Goal: Information Seeking & Learning: Learn about a topic

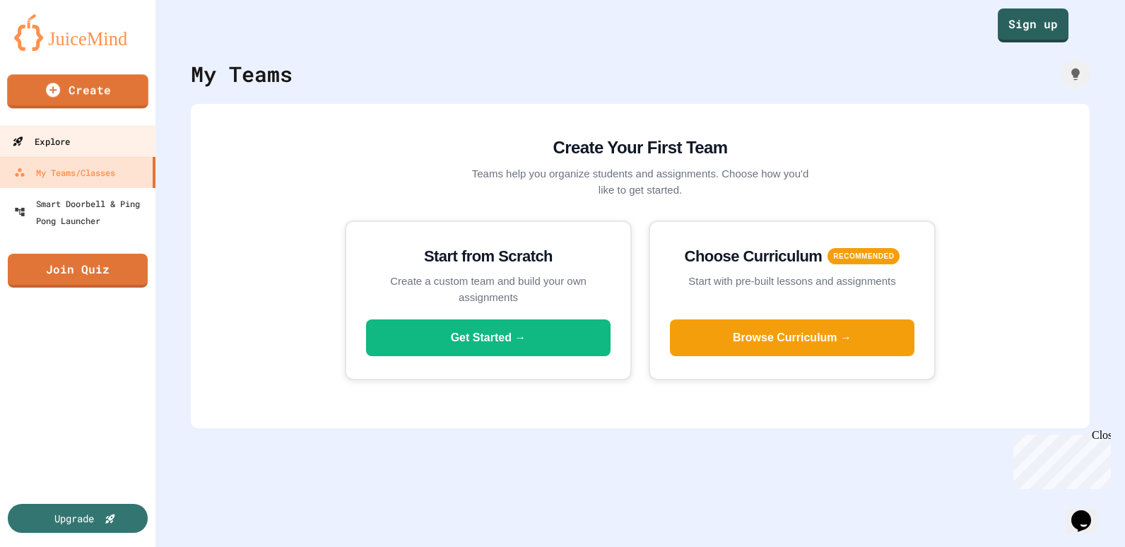
click at [110, 129] on link "Explore" at bounding box center [78, 141] width 160 height 32
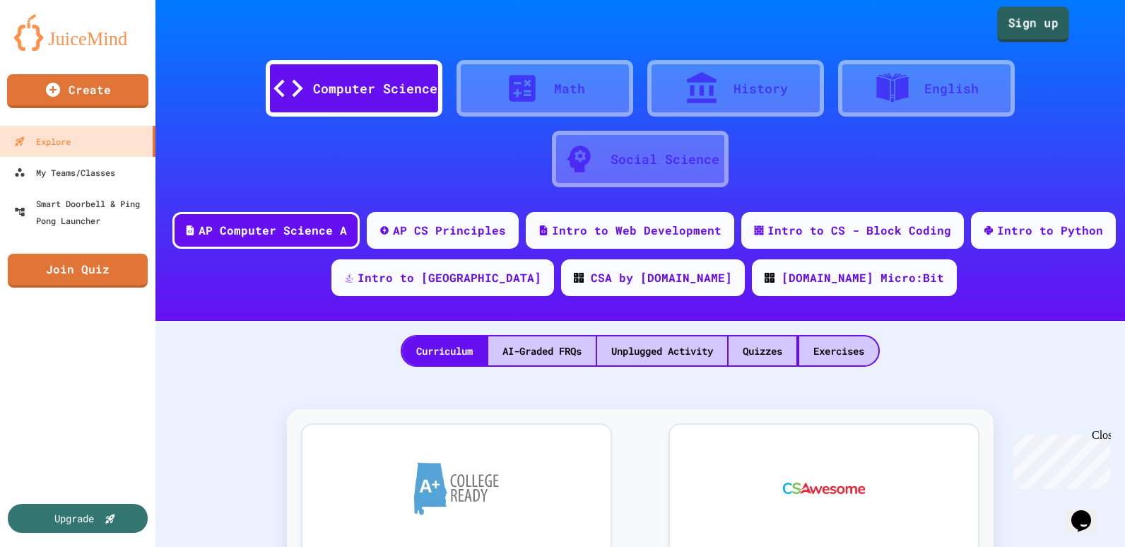
click at [1023, 23] on link "Sign up" at bounding box center [1034, 23] width 72 height 35
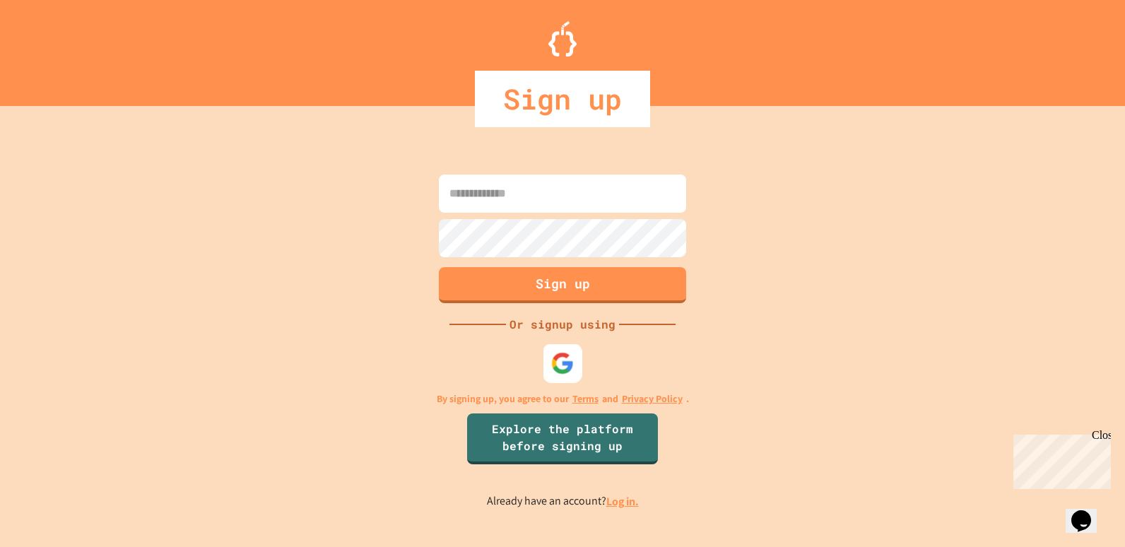
click at [561, 364] on img at bounding box center [562, 363] width 23 height 23
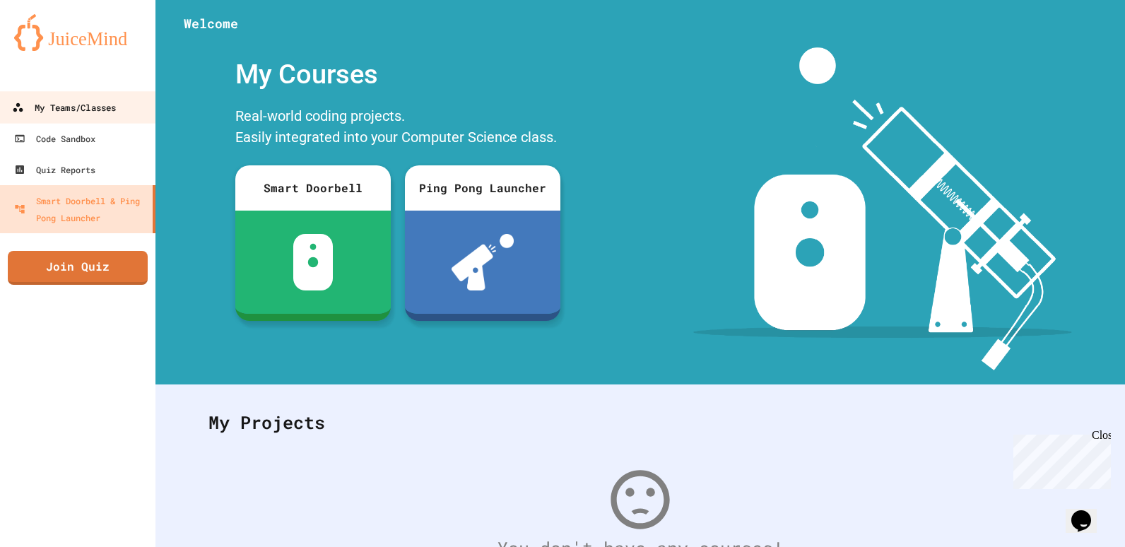
click at [76, 110] on div "My Teams/Classes" at bounding box center [64, 108] width 104 height 18
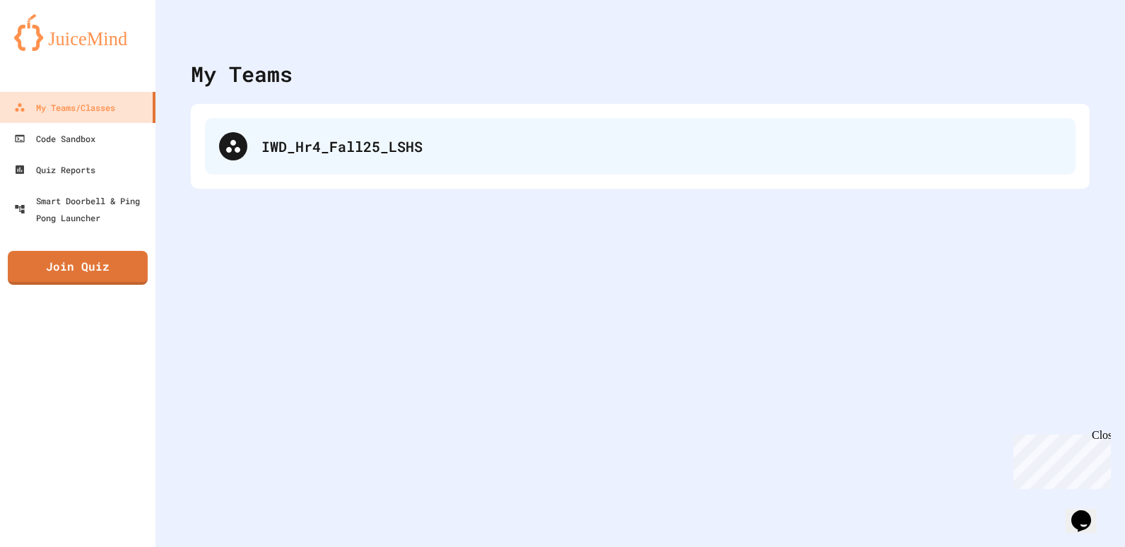
click at [357, 160] on div "IWD_Hr4_Fall25_LSHS" at bounding box center [640, 146] width 871 height 57
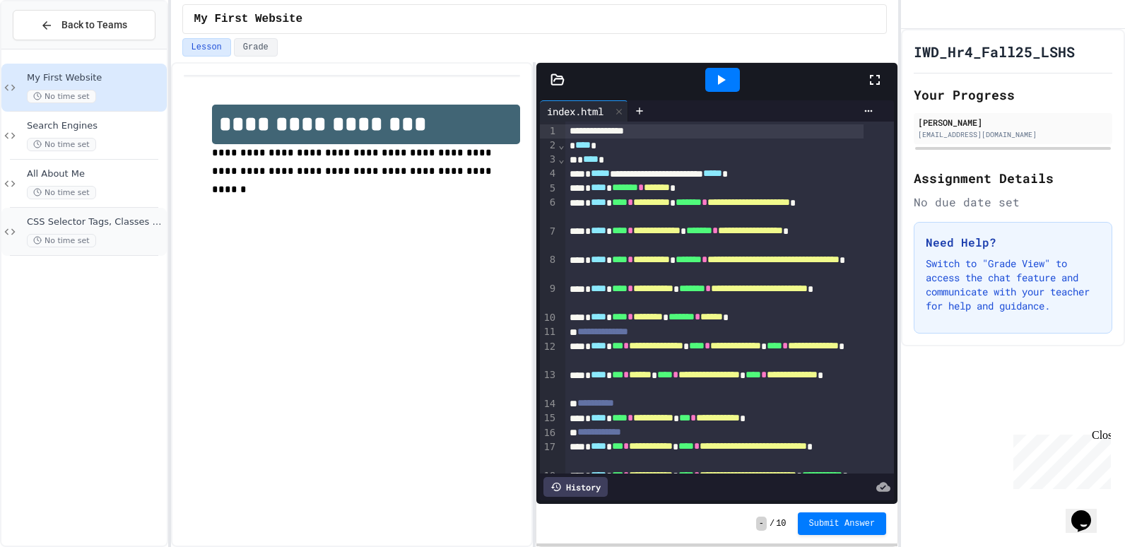
click at [113, 226] on span "CSS Selector Tags, Classes & IDs" at bounding box center [95, 222] width 137 height 12
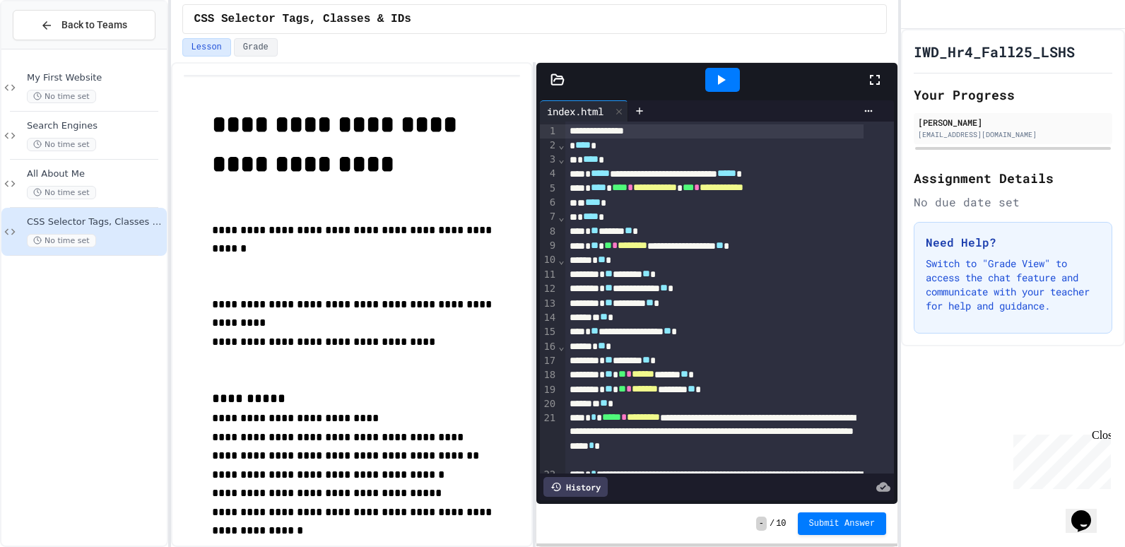
click at [714, 78] on icon at bounding box center [721, 79] width 17 height 17
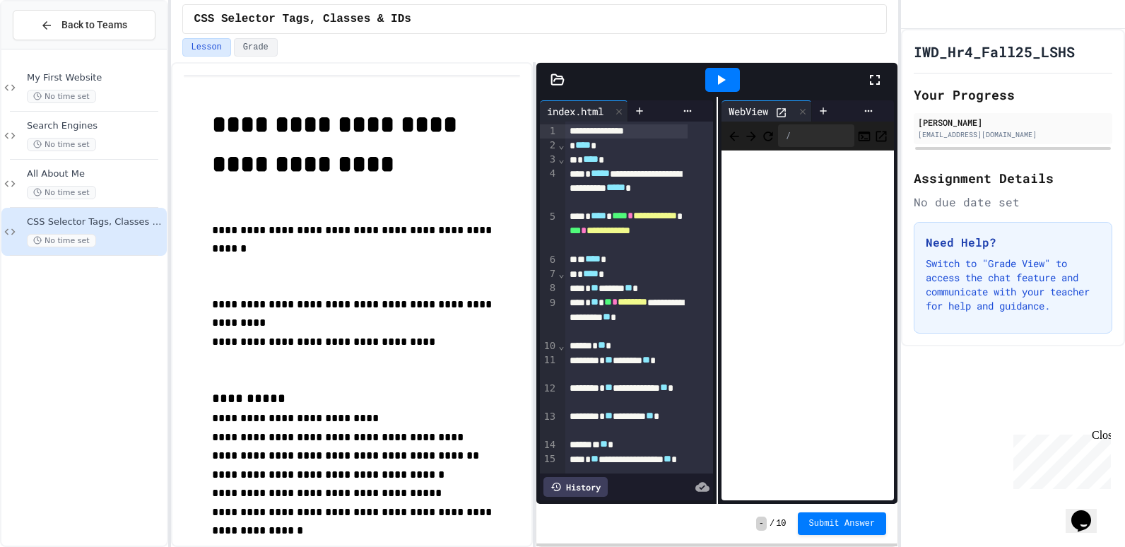
click at [777, 108] on icon at bounding box center [781, 112] width 9 height 9
click at [633, 111] on div at bounding box center [639, 110] width 23 height 21
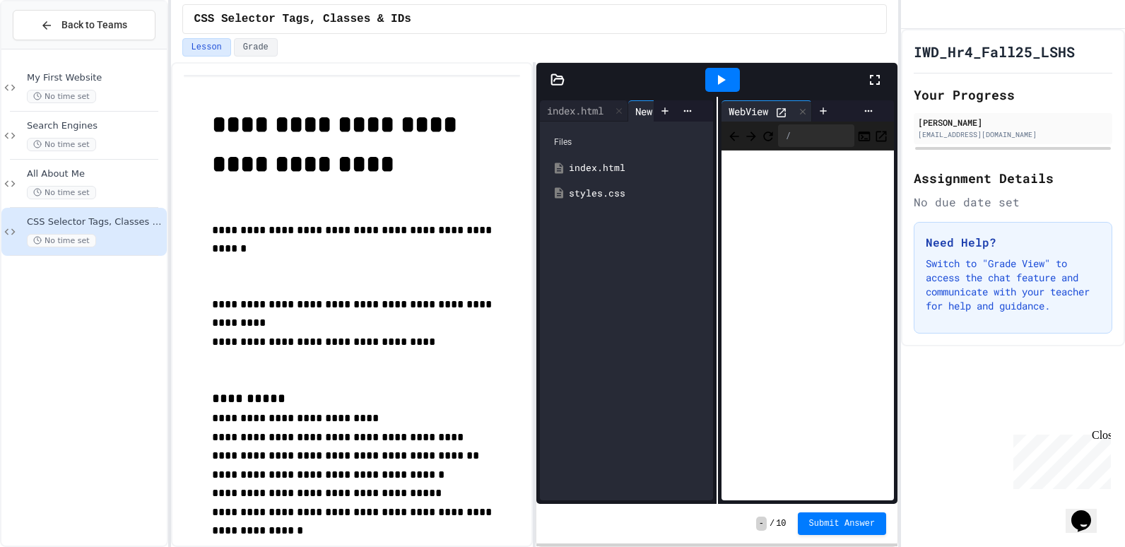
click at [612, 189] on div "styles.css" at bounding box center [636, 194] width 135 height 14
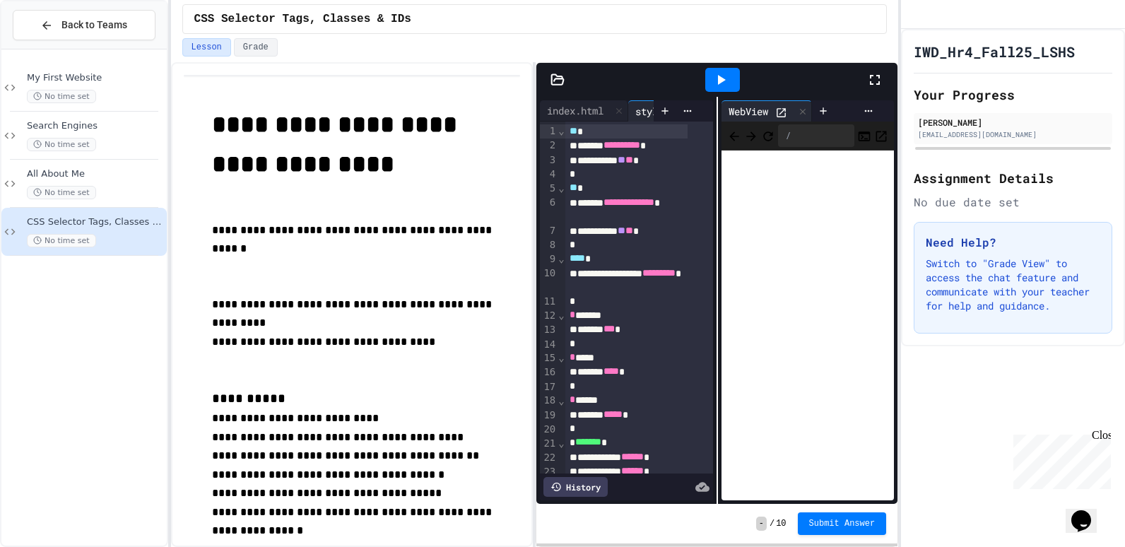
click at [878, 82] on icon at bounding box center [875, 79] width 17 height 17
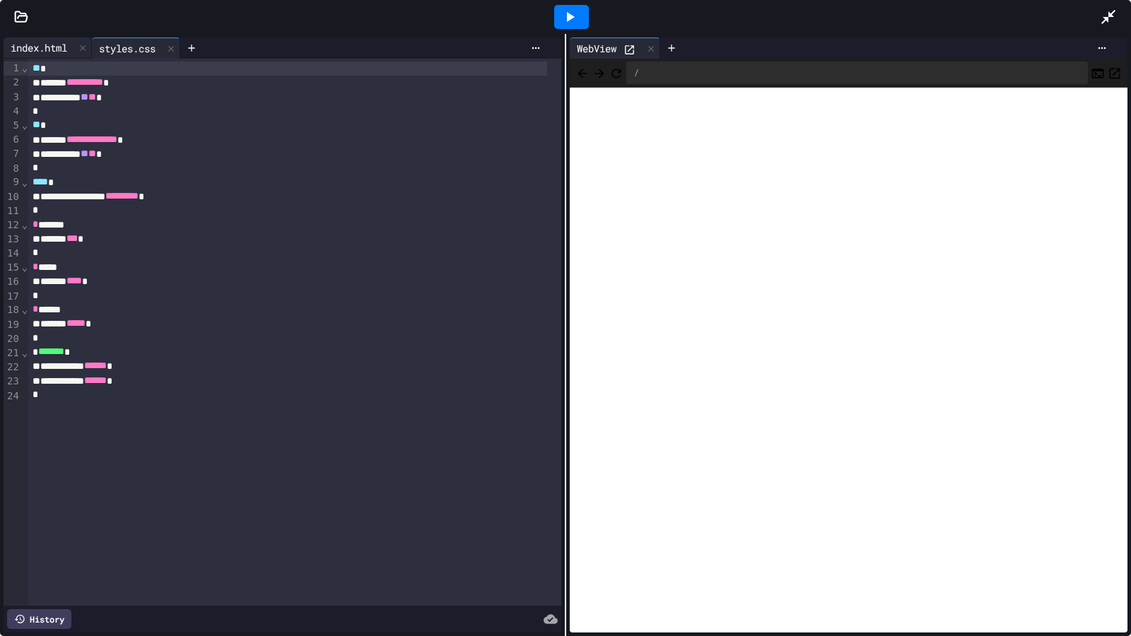
click at [33, 42] on div "index.html" at bounding box center [39, 47] width 71 height 15
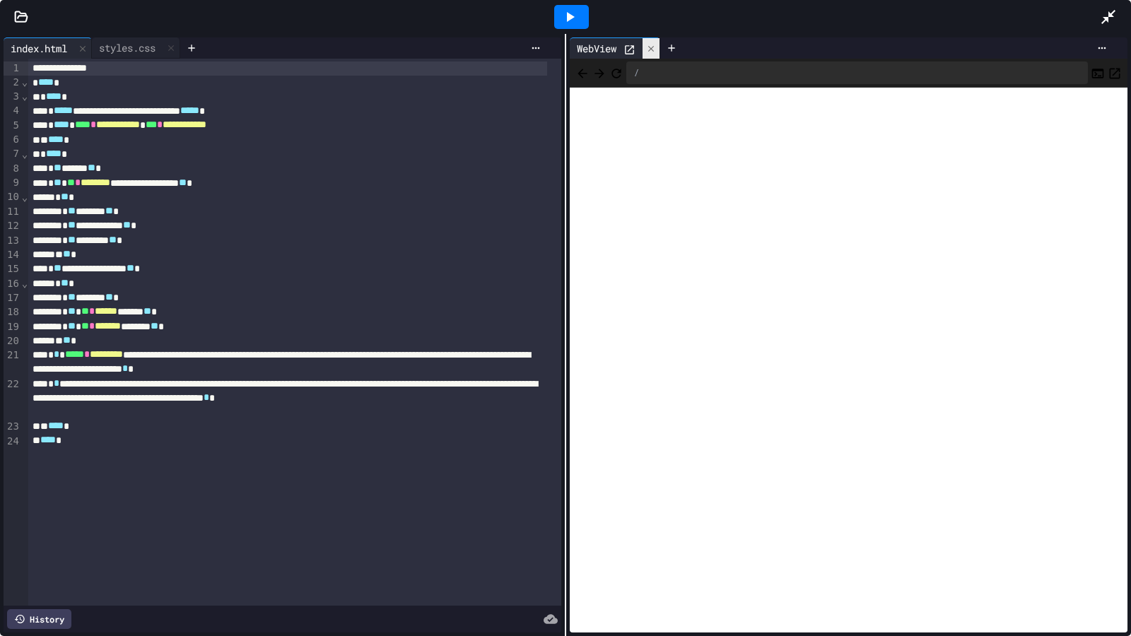
click at [654, 41] on div at bounding box center [651, 48] width 17 height 21
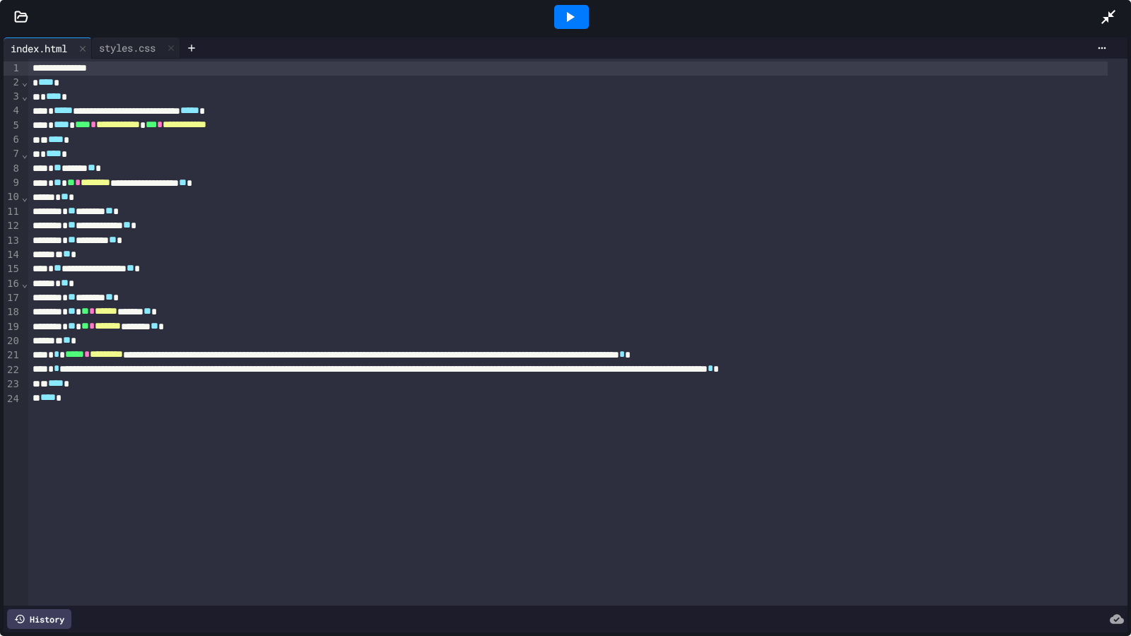
click at [1123, 17] on div at bounding box center [1115, 17] width 31 height 38
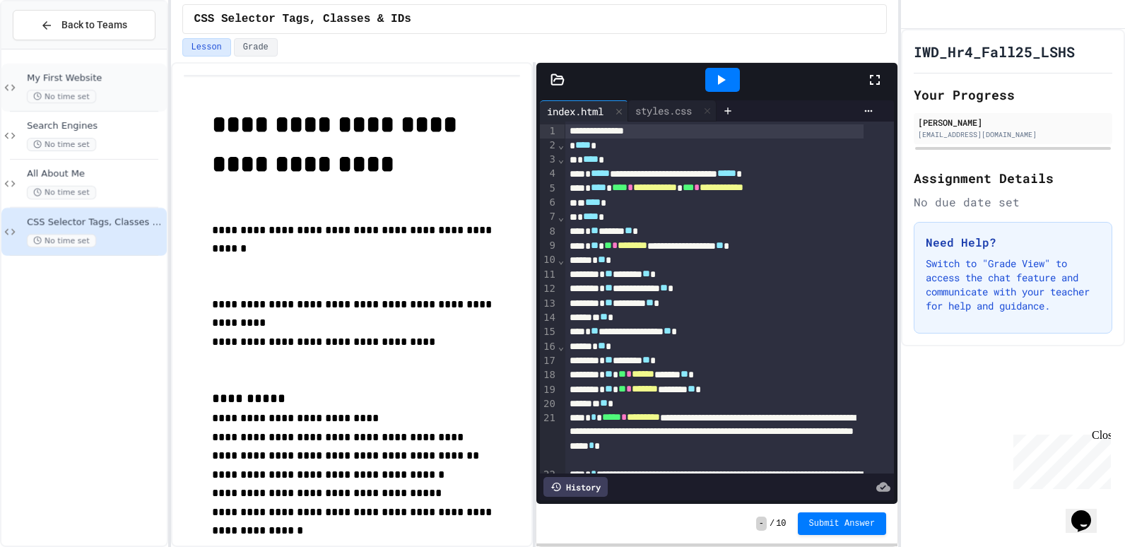
click at [76, 81] on span "My First Website" at bounding box center [95, 78] width 137 height 12
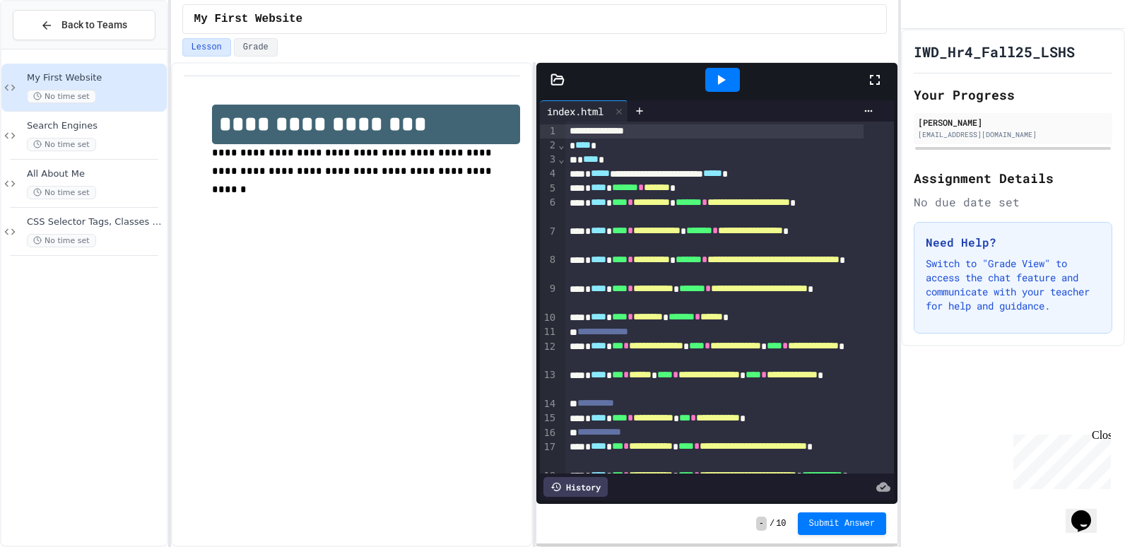
click at [725, 77] on icon at bounding box center [721, 79] width 17 height 17
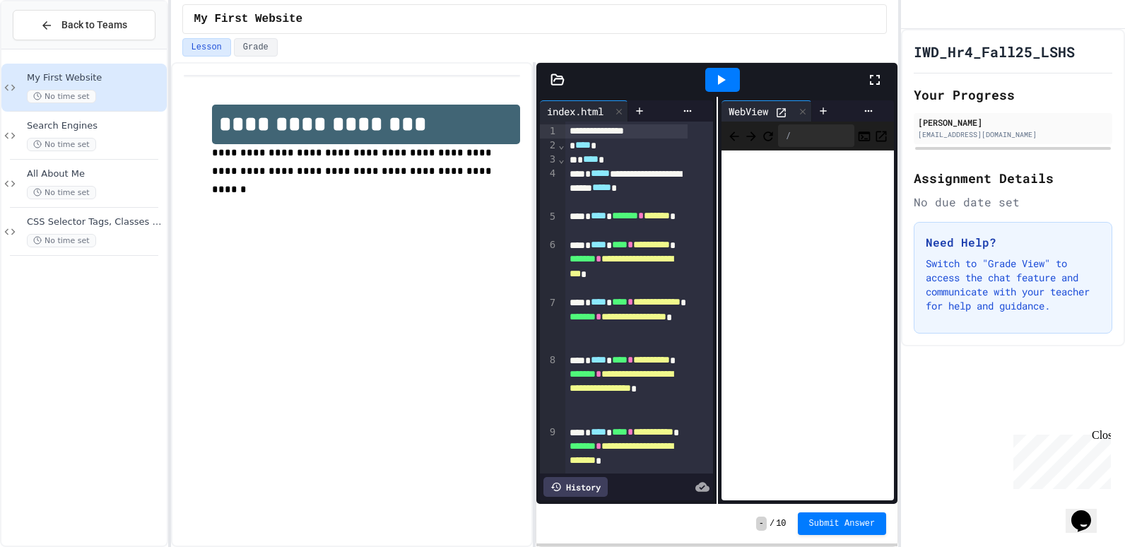
click at [778, 109] on icon at bounding box center [782, 113] width 12 height 12
click at [74, 226] on span "CSS Selector Tags, Classes & IDs" at bounding box center [95, 222] width 137 height 12
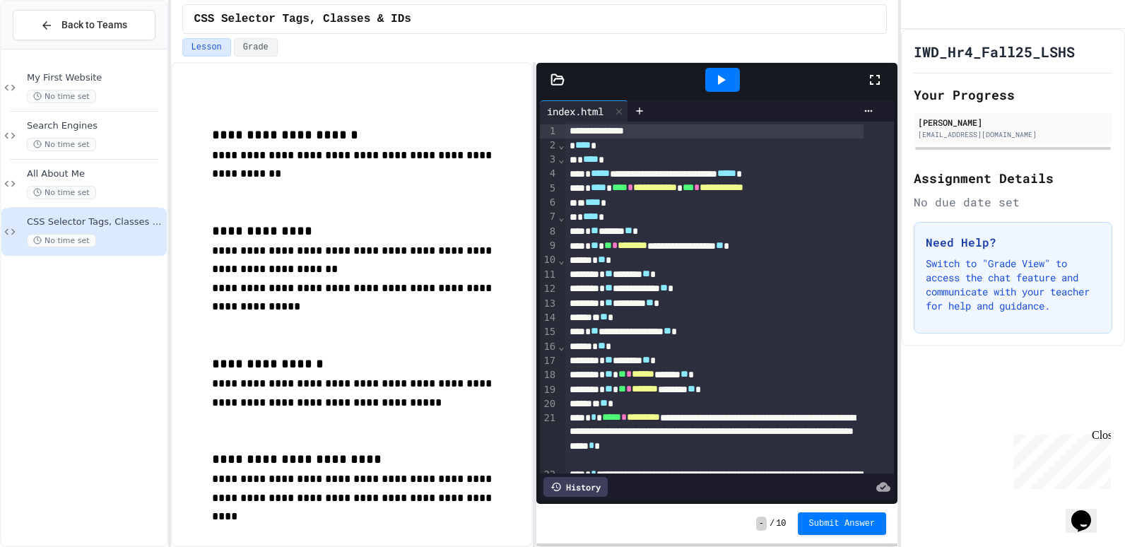
scroll to position [104, 0]
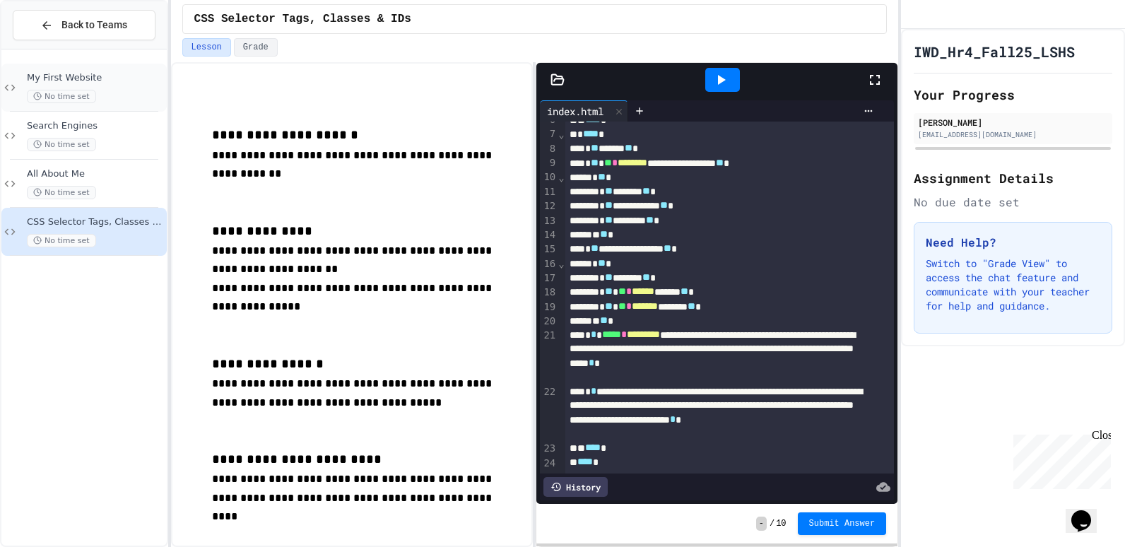
click at [155, 85] on div "My First Website No time set" at bounding box center [95, 87] width 137 height 31
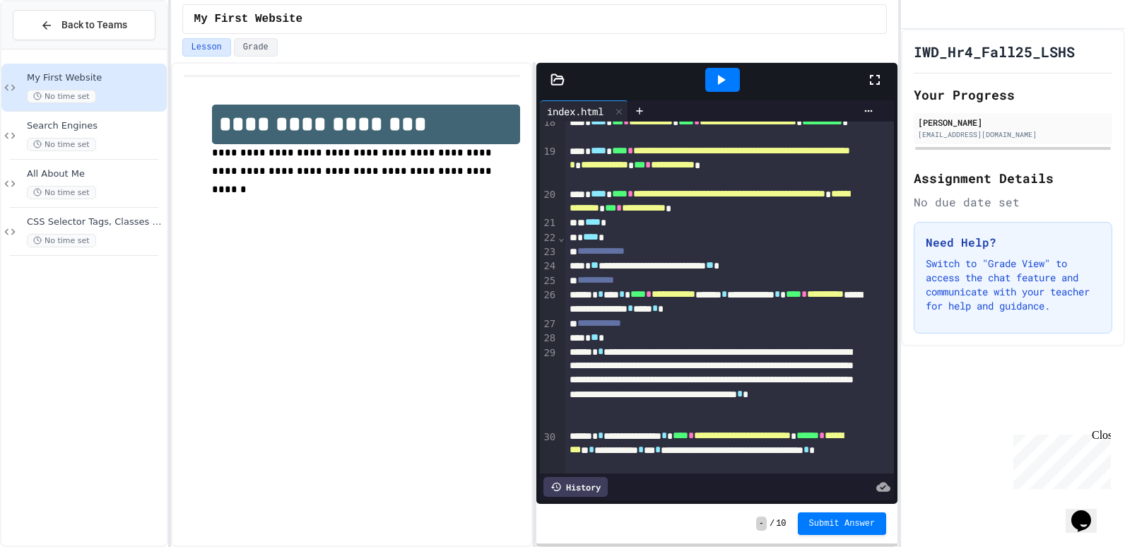
scroll to position [71, 0]
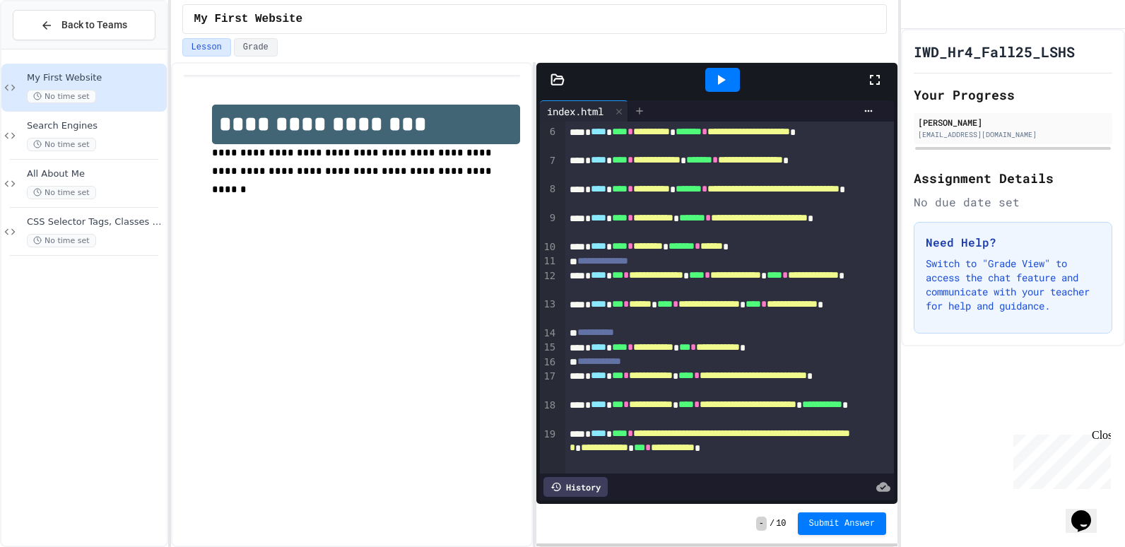
click at [642, 116] on icon at bounding box center [639, 110] width 11 height 11
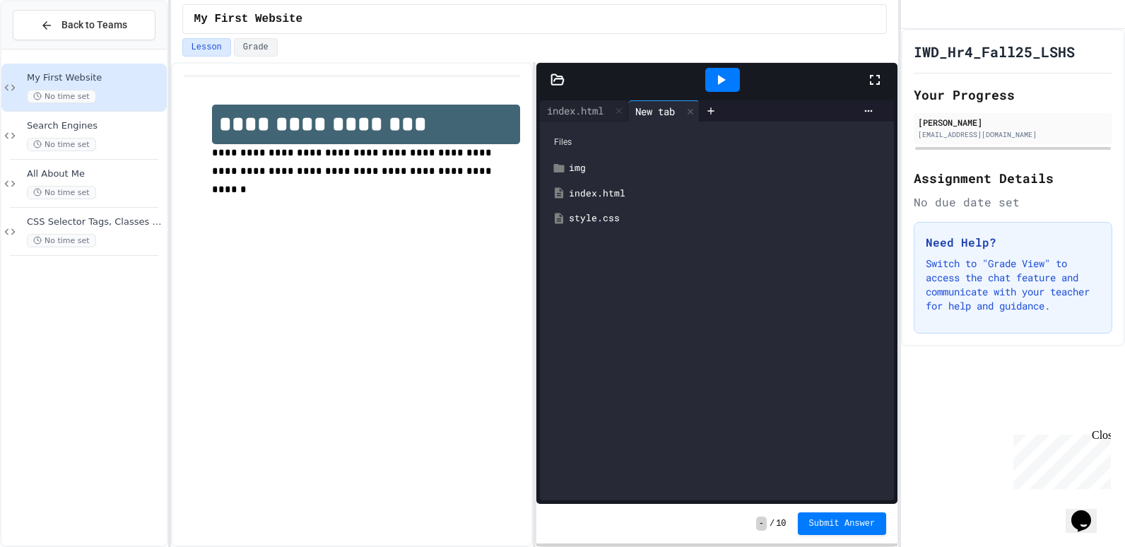
click at [619, 216] on div "style.css" at bounding box center [727, 218] width 317 height 14
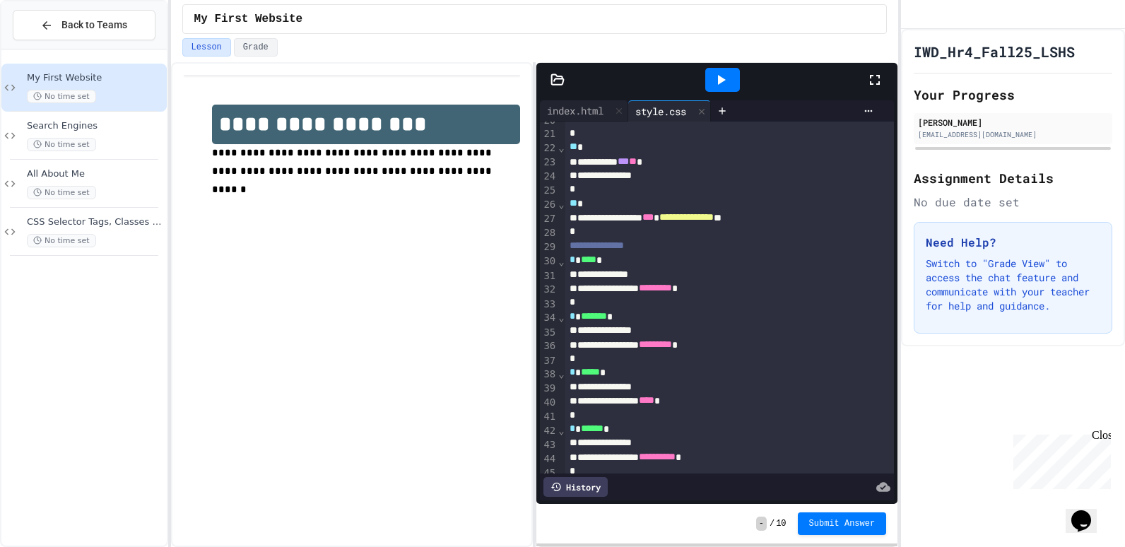
scroll to position [314, 0]
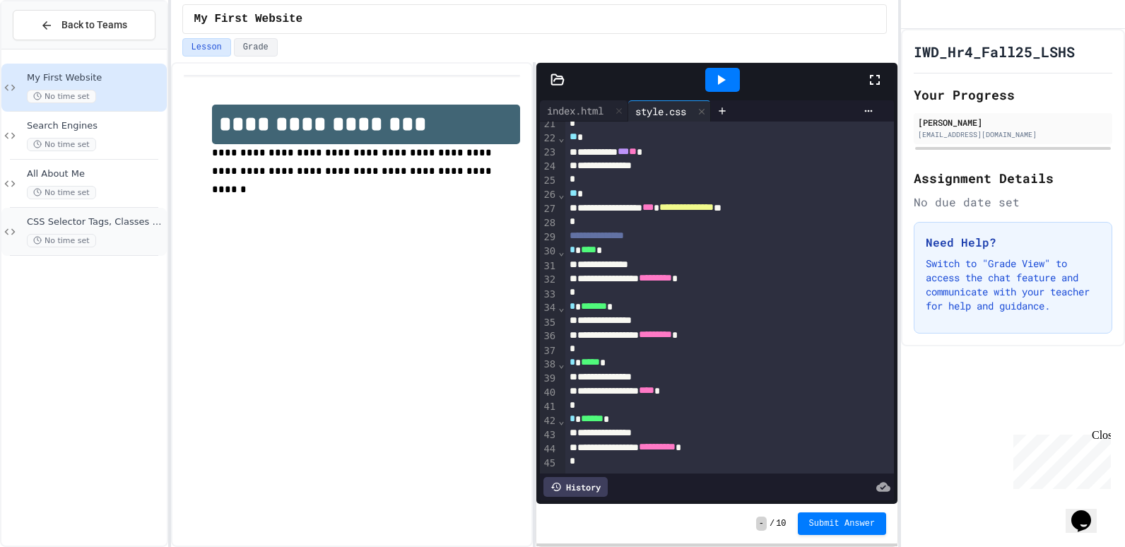
click at [146, 223] on span "CSS Selector Tags, Classes & IDs" at bounding box center [95, 222] width 137 height 12
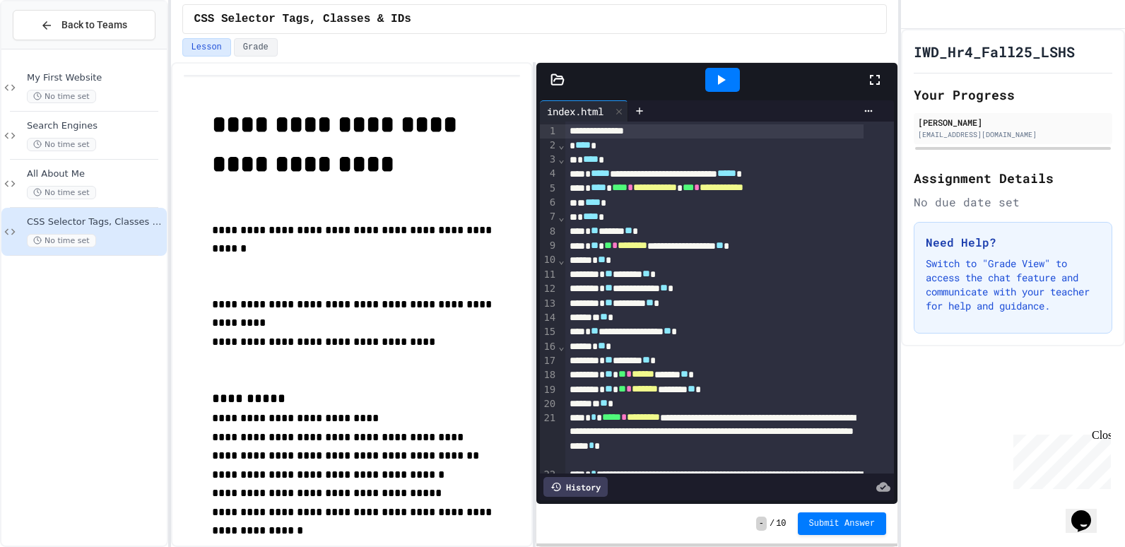
drag, startPoint x: 868, startPoint y: 71, endPoint x: 872, endPoint y: 124, distance: 52.5
click at [870, 71] on icon at bounding box center [875, 79] width 17 height 17
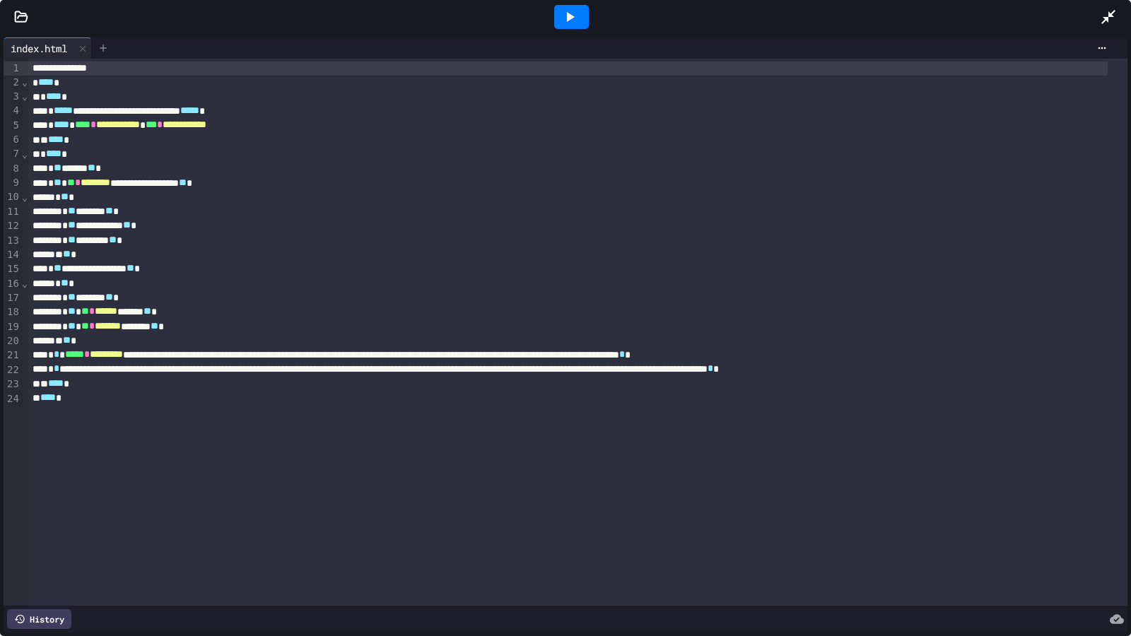
click at [107, 42] on icon at bounding box center [103, 47] width 11 height 11
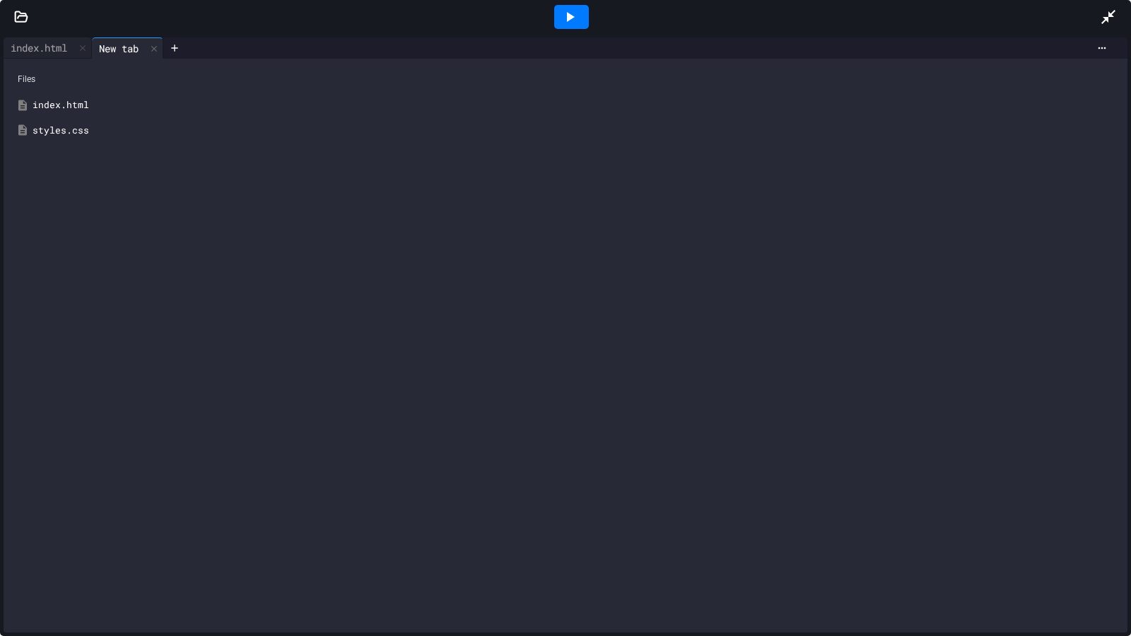
click at [86, 129] on div "styles.css" at bounding box center [576, 131] width 1087 height 14
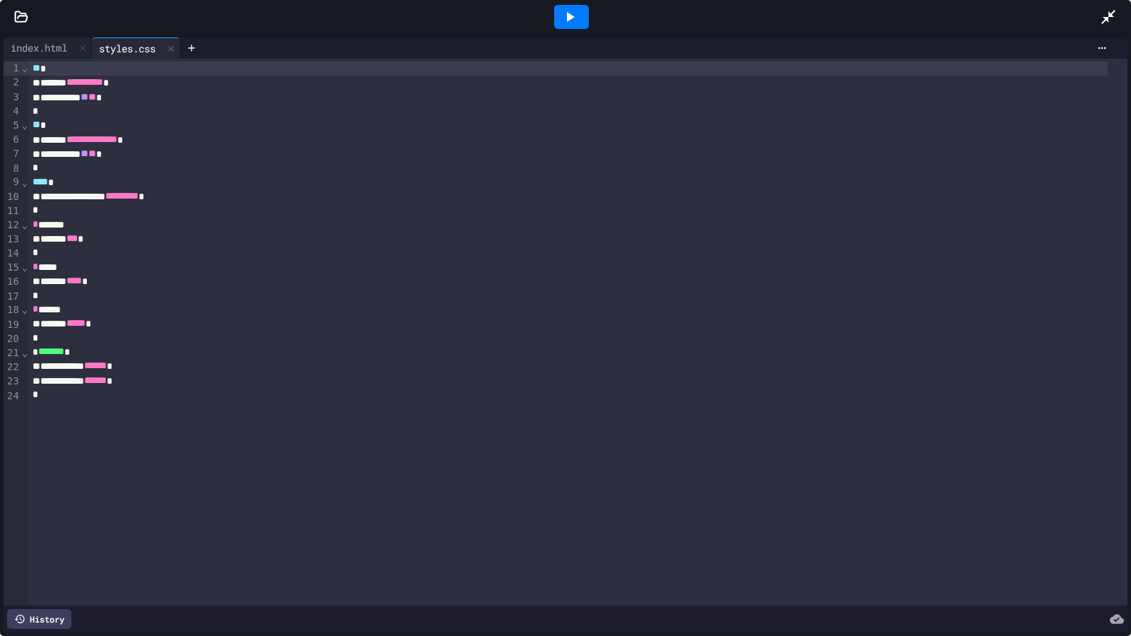
click at [574, 25] on icon at bounding box center [569, 16] width 17 height 17
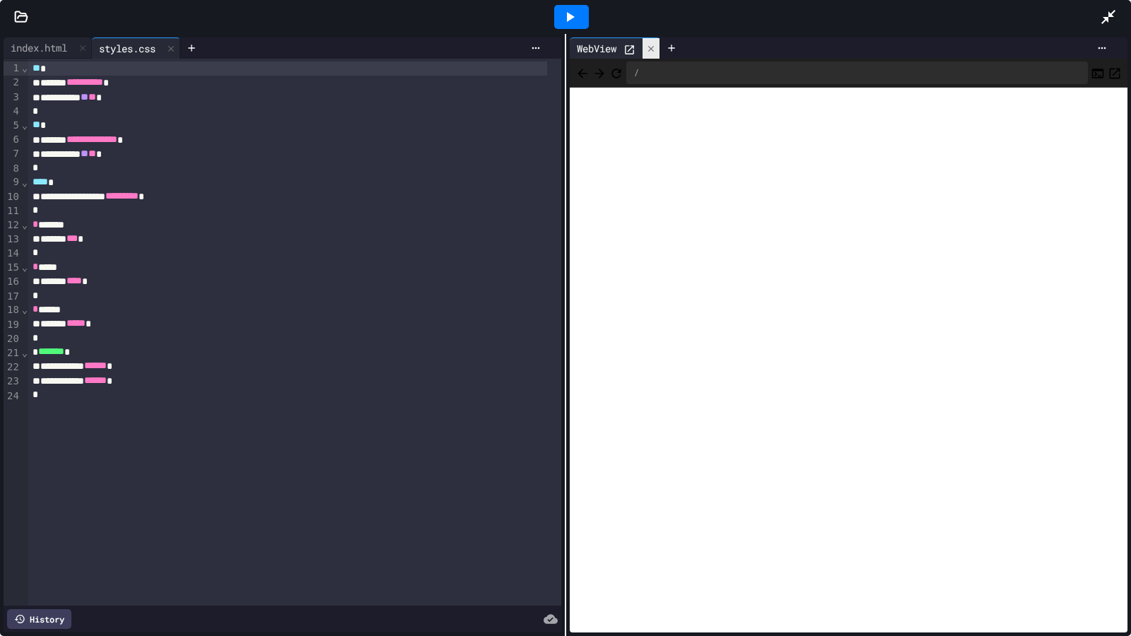
click at [648, 45] on icon at bounding box center [651, 49] width 10 height 10
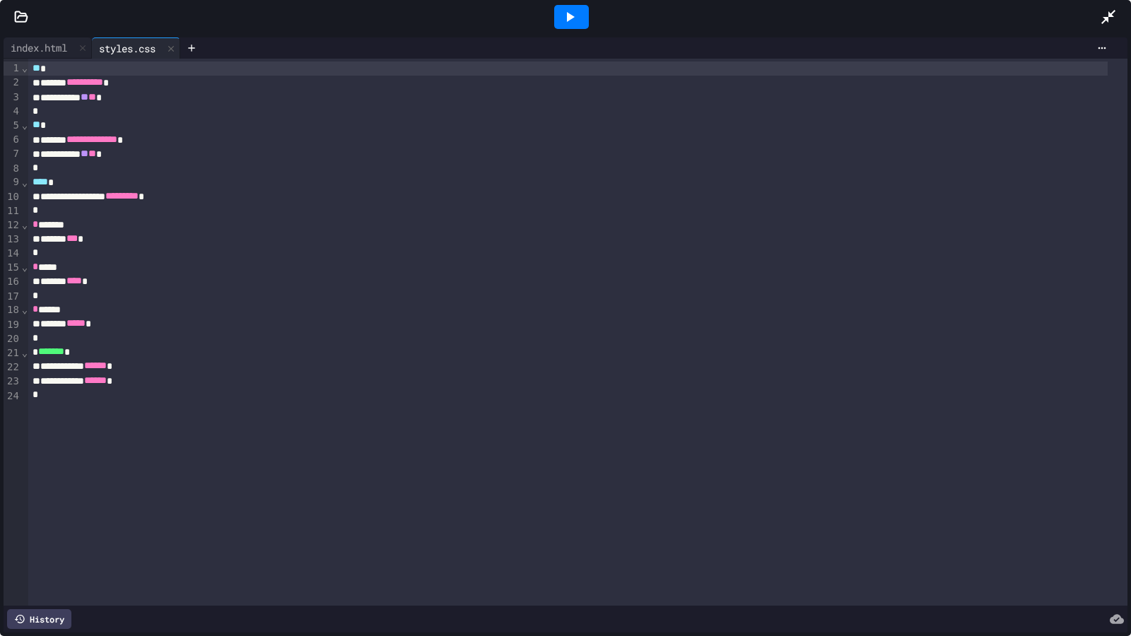
click at [1119, 5] on div at bounding box center [1115, 17] width 31 height 38
